Goal: Task Accomplishment & Management: Manage account settings

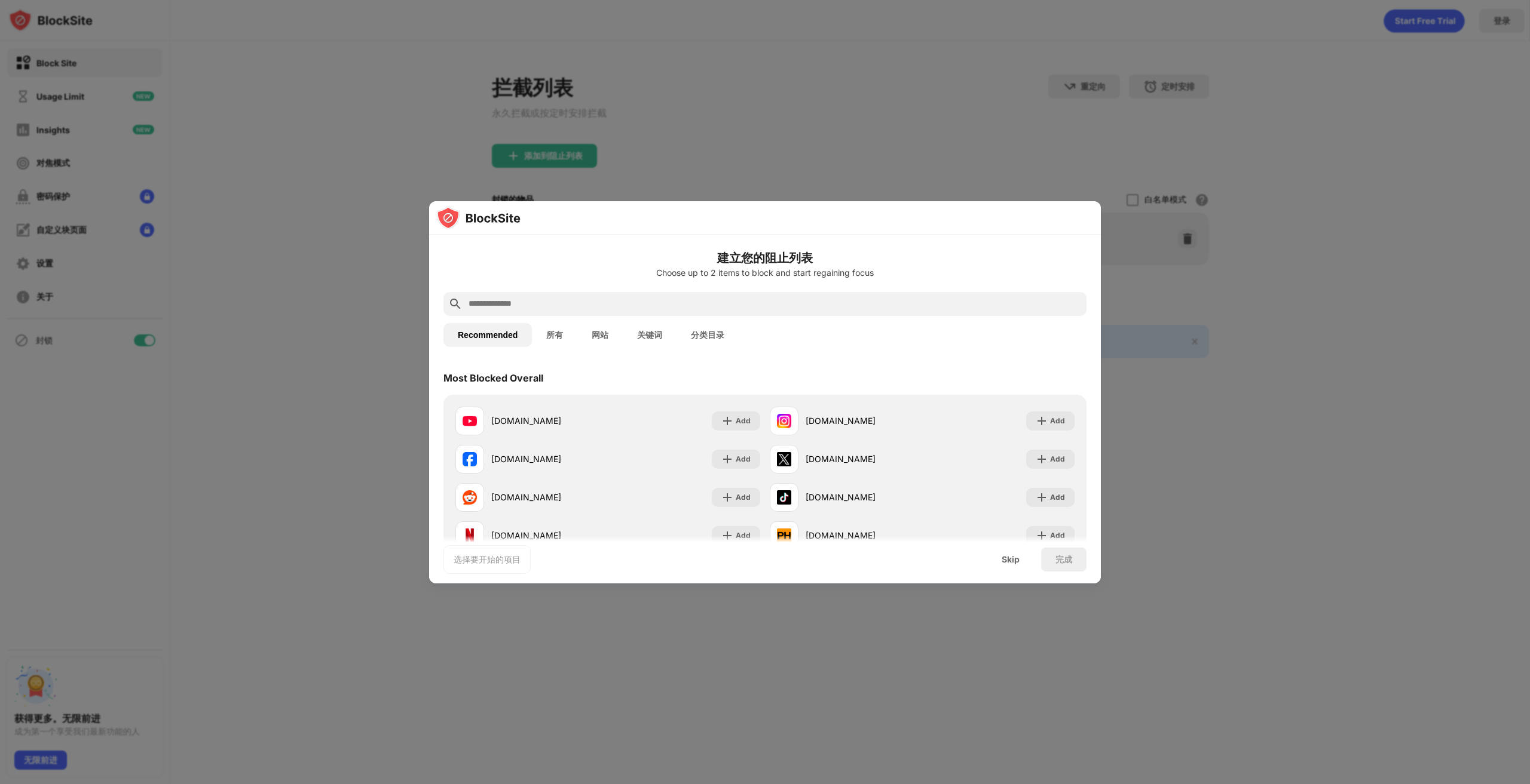
click at [1194, 262] on div at bounding box center [765, 392] width 1530 height 784
click at [1018, 566] on div "Skip" at bounding box center [1010, 559] width 46 height 24
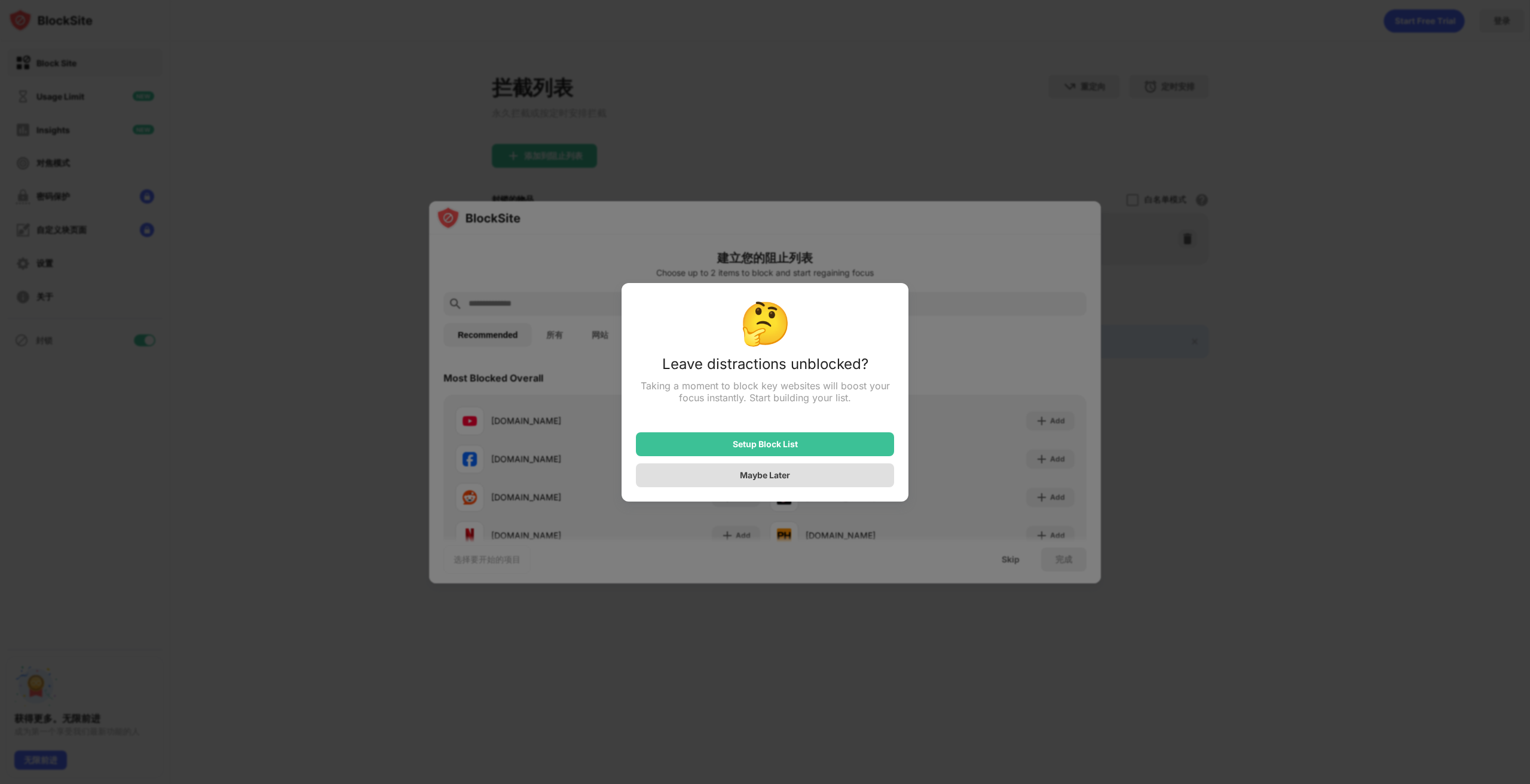
click at [787, 477] on div "Maybe Later" at bounding box center [765, 475] width 50 height 10
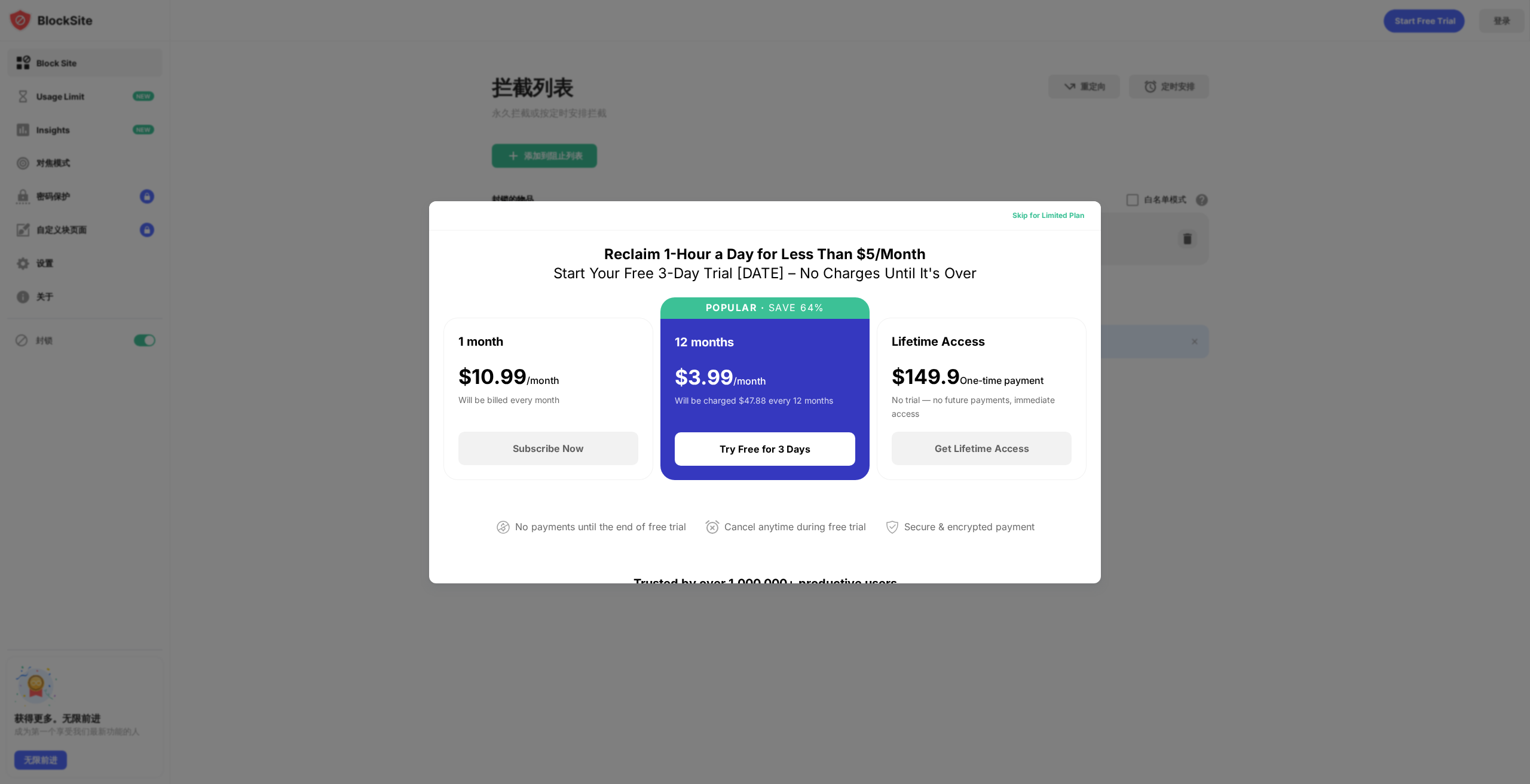
click at [1054, 210] on div "Skip for Limited Plan" at bounding box center [1048, 216] width 71 height 12
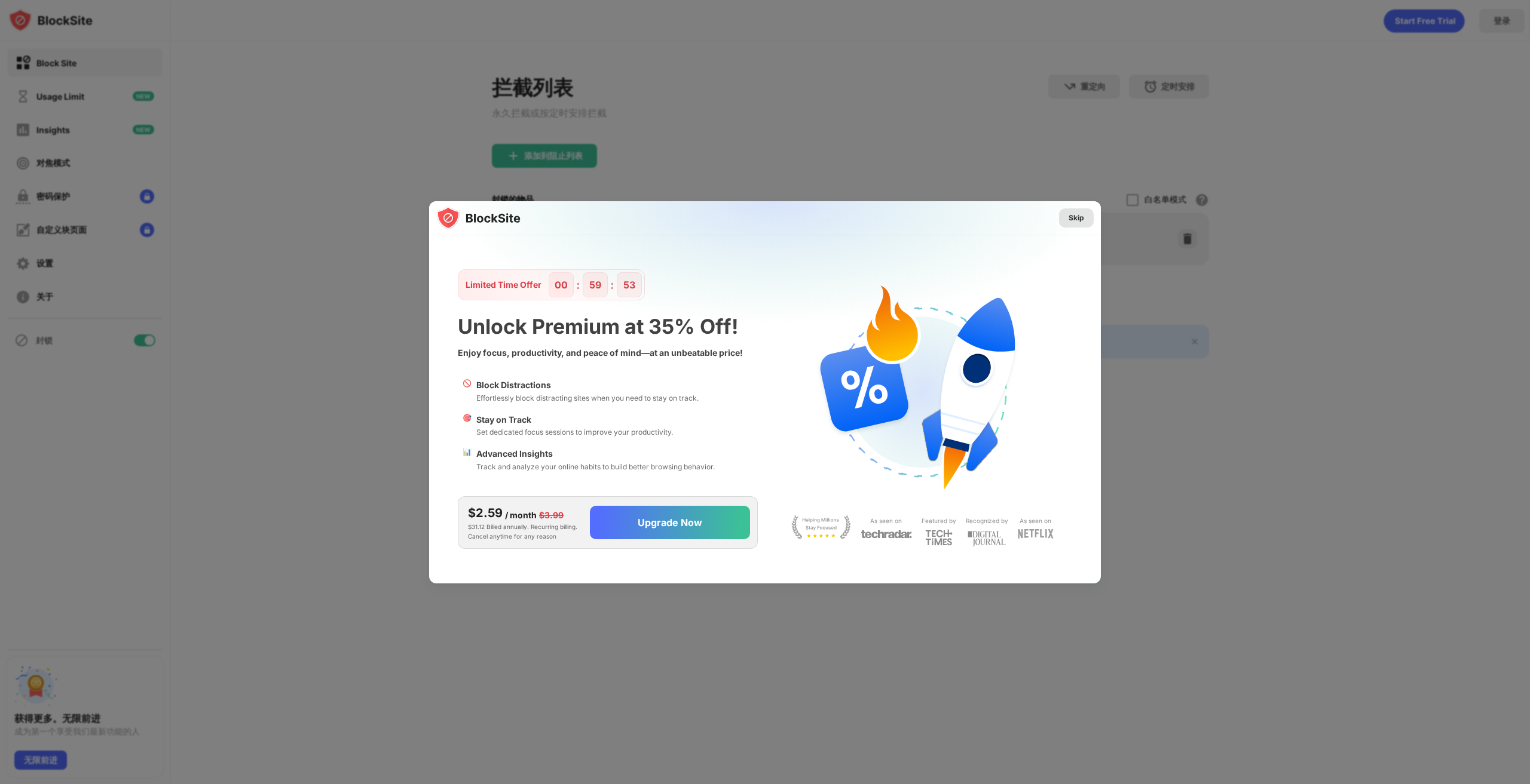
click at [1083, 214] on div "Skip" at bounding box center [1076, 218] width 15 height 12
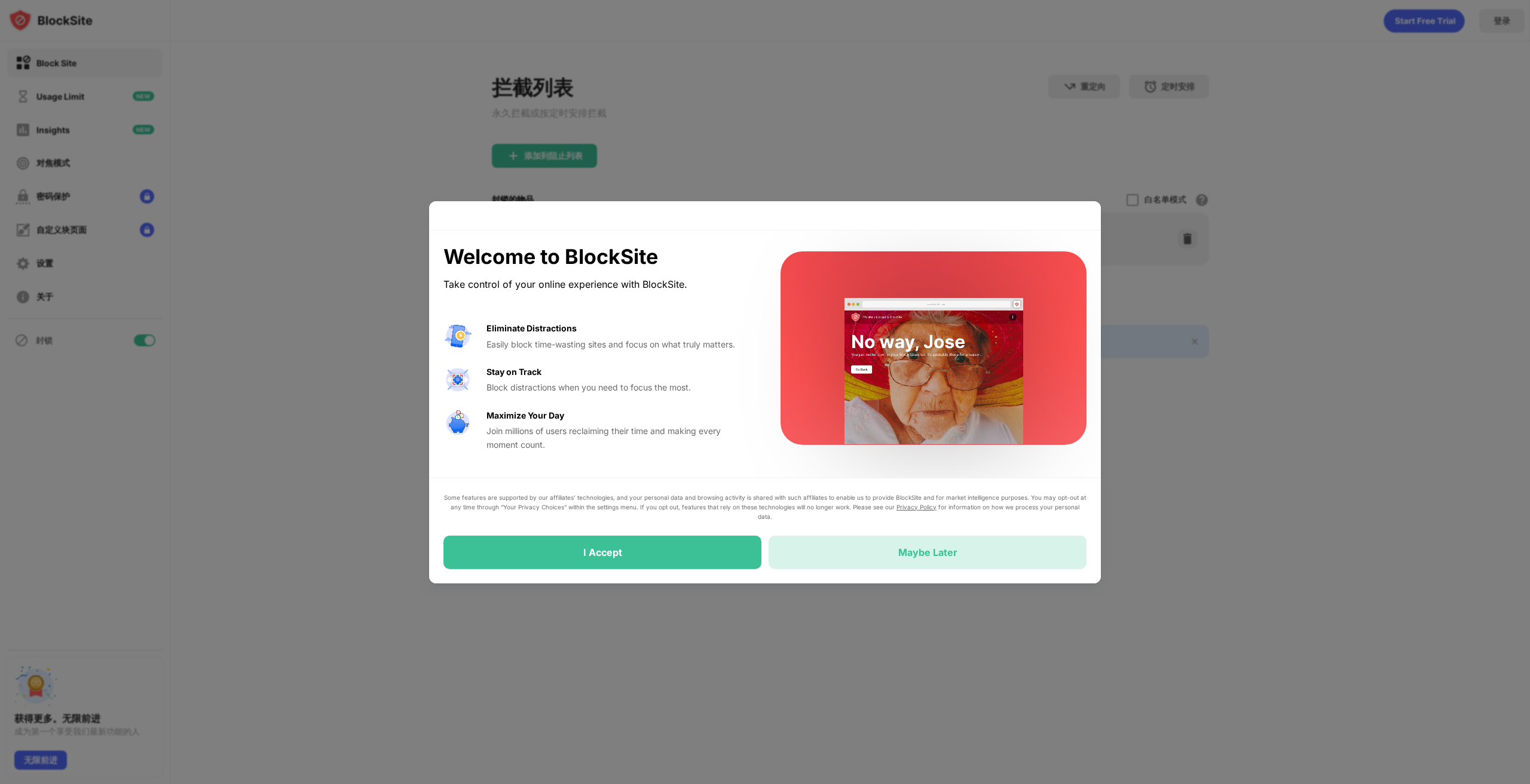
click at [818, 547] on div "Maybe Later" at bounding box center [927, 552] width 318 height 33
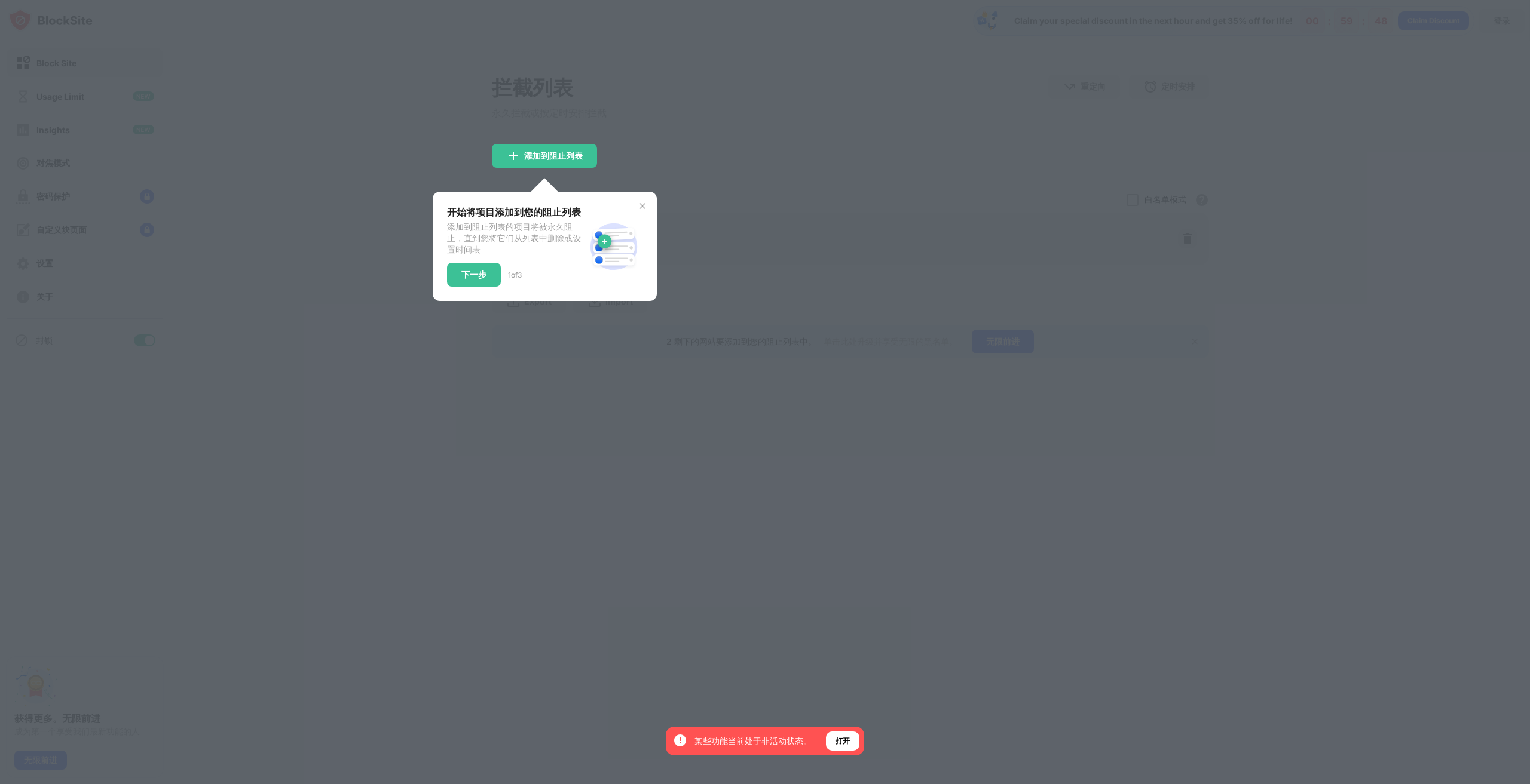
click at [639, 215] on div "开始将项目添加到您的阻止列表 添加到阻止列表的项目将被永久阻止，直到您将它们从列表中删除或设置时间表 下一步 1 of 3" at bounding box center [544, 246] width 195 height 80
click at [647, 210] on div "开始将项目添加到您的阻止列表 添加到阻止列表的项目将被永久阻止，直到您将它们从列表中删除或设置时间表 下一步 1 of 3" at bounding box center [545, 247] width 224 height 109
click at [645, 210] on img at bounding box center [642, 206] width 10 height 10
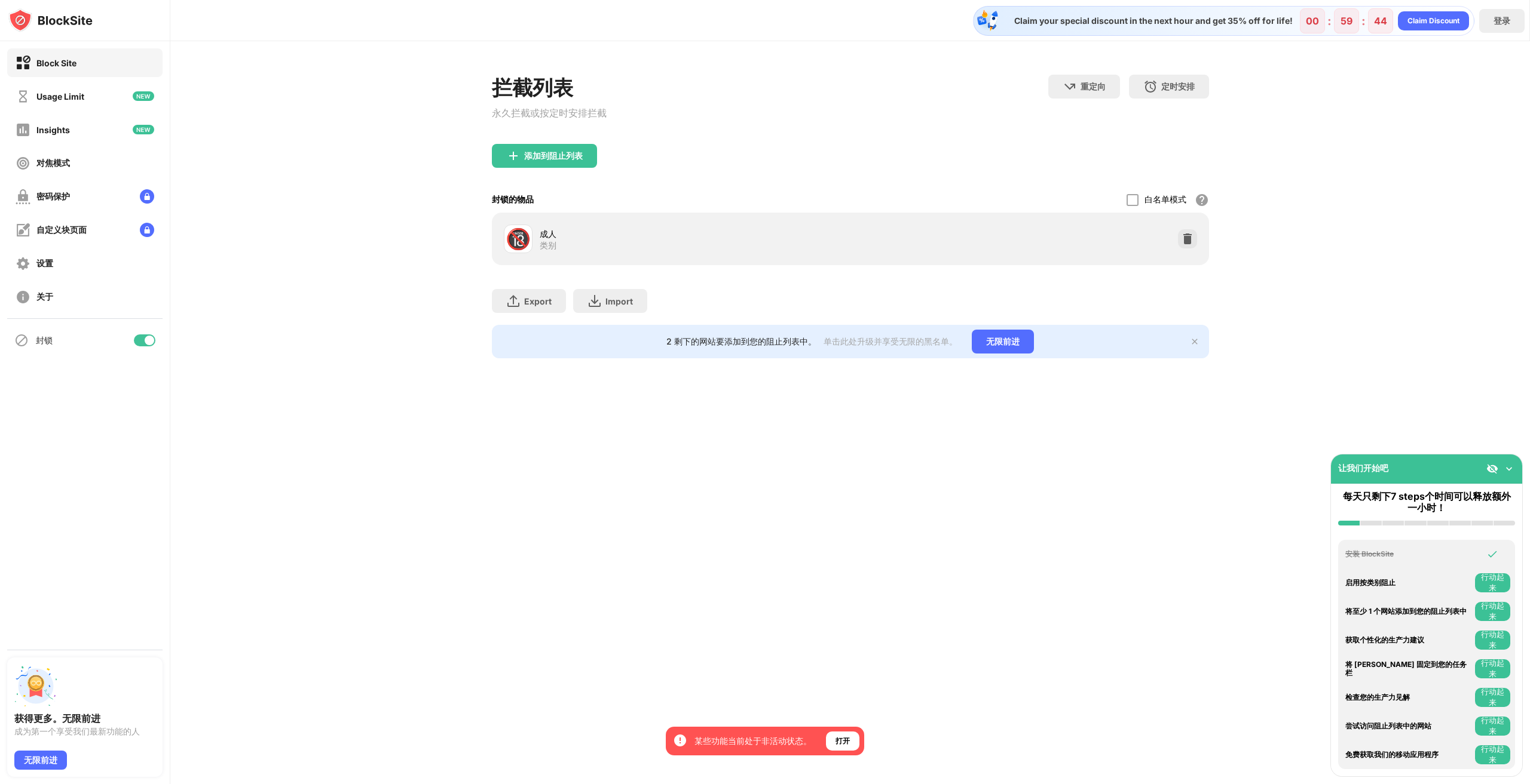
click at [127, 333] on div "封锁" at bounding box center [84, 341] width 155 height 29
click at [137, 336] on div at bounding box center [144, 341] width 21 height 12
click at [318, 443] on div "Claim your special discount in the next hour and get 35% off for life! 00 : 59 …" at bounding box center [849, 392] width 1359 height 784
